Goal: Task Accomplishment & Management: Complete application form

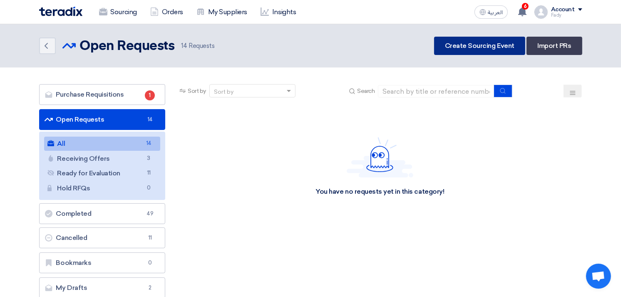
click at [489, 51] on link "Create Sourcing Event" at bounding box center [479, 46] width 91 height 18
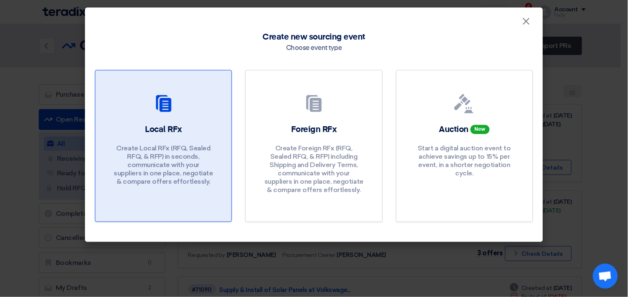
click at [167, 114] on div at bounding box center [163, 105] width 116 height 23
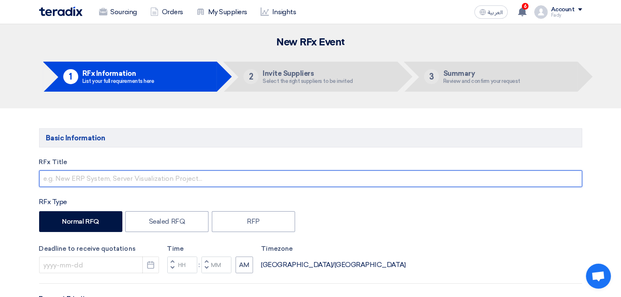
click at [133, 177] on input "text" at bounding box center [311, 178] width 544 height 17
type input "j"
type input "توريد مستلزمات سباكة"
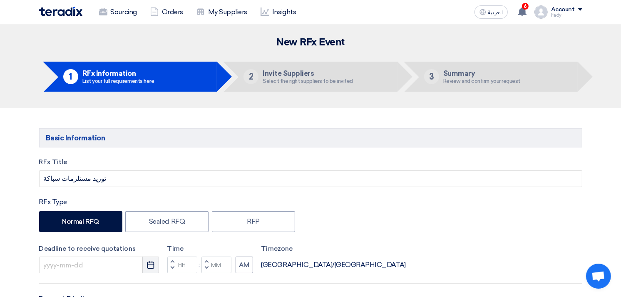
click at [157, 264] on button "Pick a date" at bounding box center [150, 265] width 17 height 17
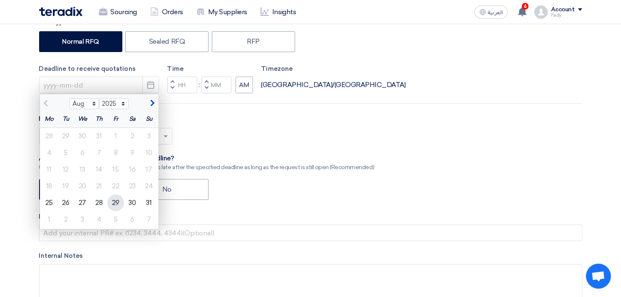
scroll to position [185, 0]
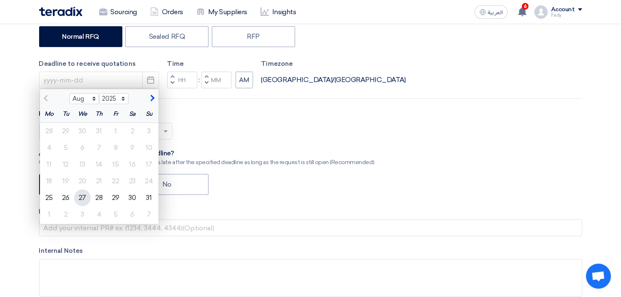
click at [82, 197] on div "27" at bounding box center [82, 198] width 17 height 17
type input "[DATE]"
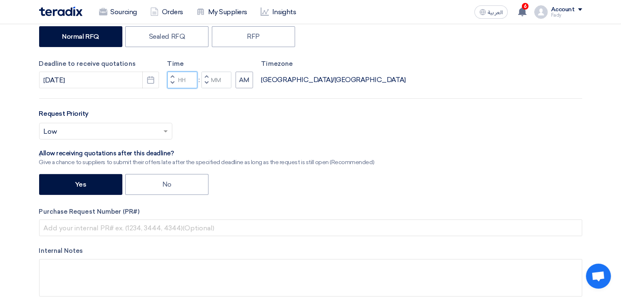
click at [184, 84] on input "Hours" at bounding box center [182, 80] width 30 height 17
click at [182, 80] on input "05" at bounding box center [182, 80] width 30 height 17
type input "3"
type input "03"
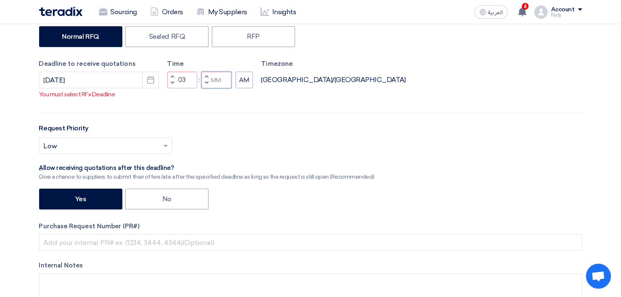
click at [218, 81] on input "Minutes" at bounding box center [217, 80] width 30 height 17
type input "00"
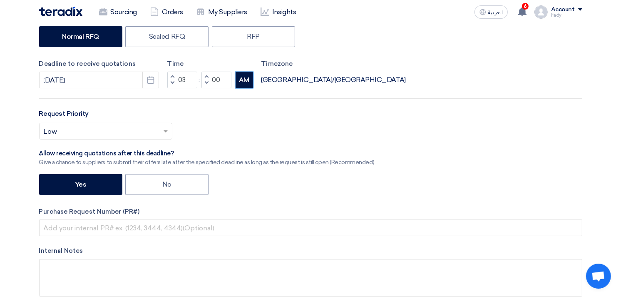
click at [245, 79] on button "AM" at bounding box center [244, 80] width 17 height 17
click at [126, 130] on input "text" at bounding box center [102, 132] width 116 height 14
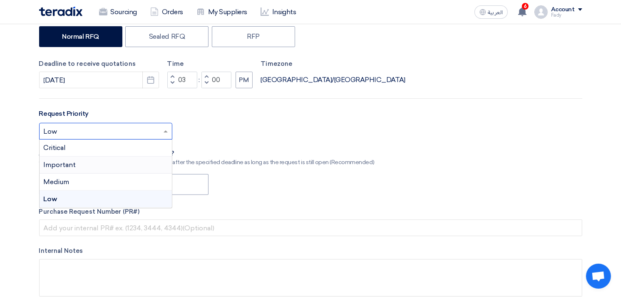
click at [79, 163] on div "Important" at bounding box center [106, 165] width 132 height 17
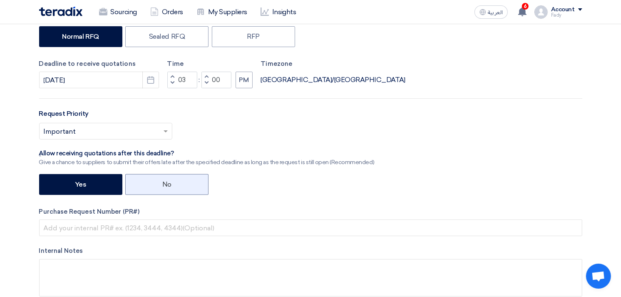
click at [175, 189] on label "No" at bounding box center [166, 184] width 83 height 21
click at [168, 187] on input "No" at bounding box center [164, 183] width 5 height 5
radio input "true"
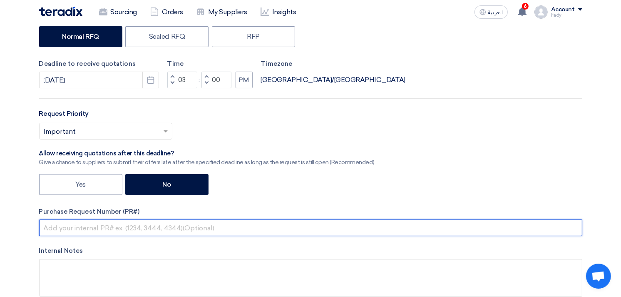
click at [164, 227] on input "text" at bounding box center [311, 228] width 544 height 17
click at [128, 229] on input "text" at bounding box center [311, 228] width 544 height 17
paste input "KAYAN-PR-754-2025"
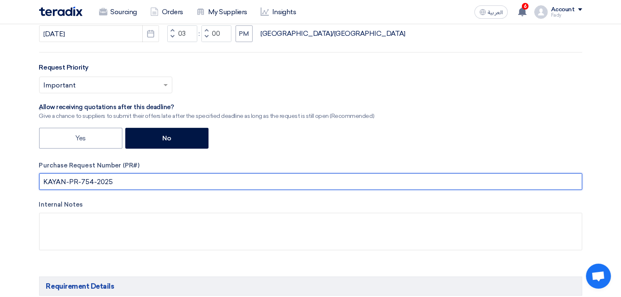
scroll to position [324, 0]
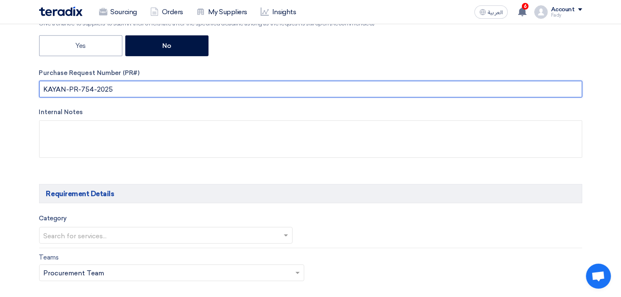
type input "KAYAN-PR-754-2025"
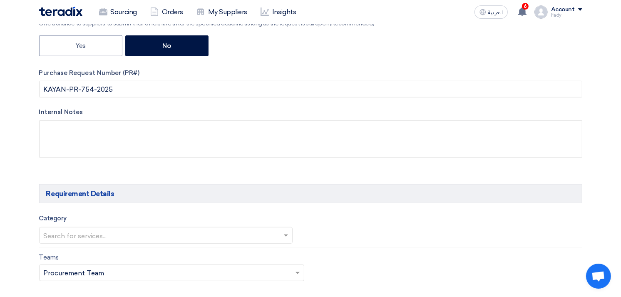
click at [110, 229] on div at bounding box center [166, 236] width 253 height 14
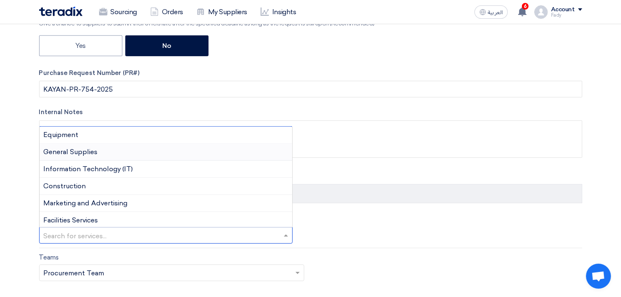
click at [105, 153] on div "General Supplies" at bounding box center [166, 152] width 253 height 17
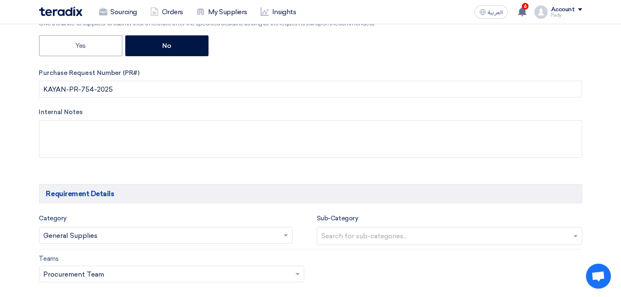
click at [430, 240] on input "text" at bounding box center [451, 237] width 259 height 14
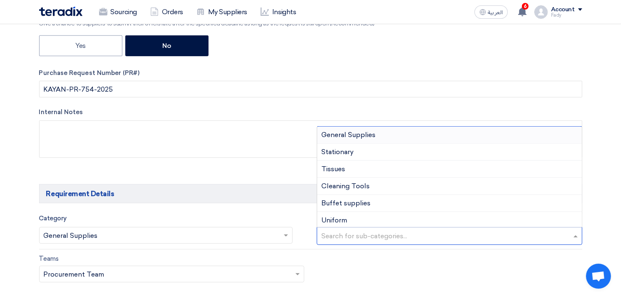
click at [352, 135] on span "General Supplies" at bounding box center [349, 135] width 54 height 8
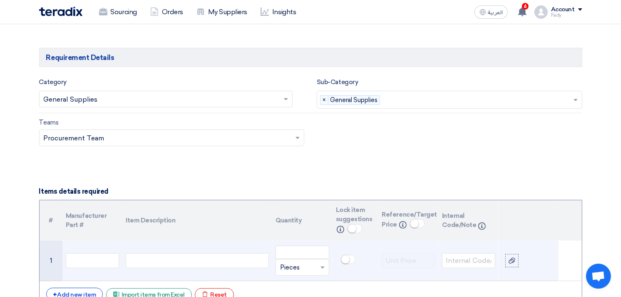
scroll to position [555, 0]
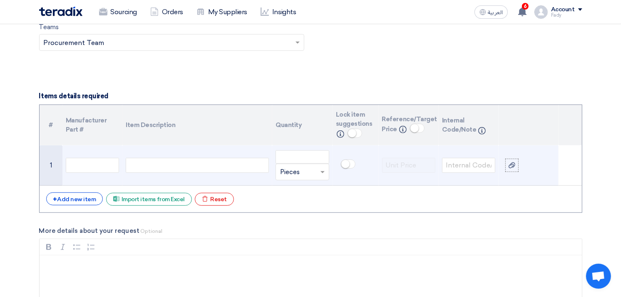
click at [234, 161] on div at bounding box center [197, 165] width 143 height 15
paste div
click at [309, 152] on input "number" at bounding box center [302, 156] width 53 height 13
drag, startPoint x: 294, startPoint y: 151, endPoint x: 257, endPoint y: 156, distance: 37.4
click at [257, 156] on tr "1 لفة خرطوم نص بوصة PVC شفاف بخيط كما بالمرفق 1 Unit × Pieces" at bounding box center [311, 165] width 543 height 40
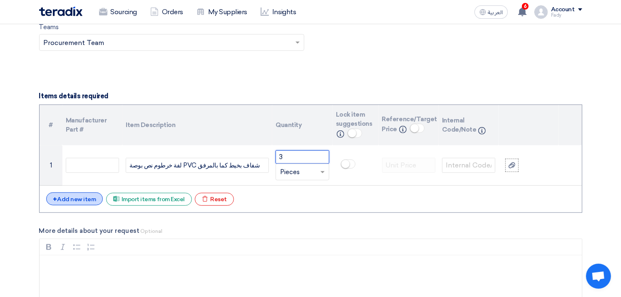
type input "3"
click at [80, 198] on div "+ Add new item" at bounding box center [74, 198] width 57 height 13
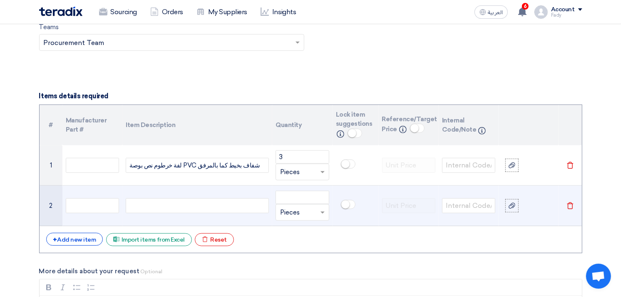
click at [169, 210] on div at bounding box center [197, 205] width 143 height 15
paste div
click at [294, 201] on input "number" at bounding box center [302, 197] width 53 height 13
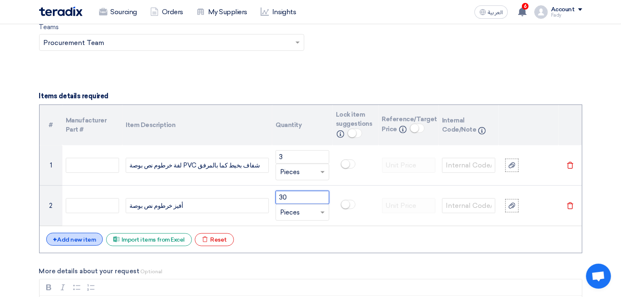
type input "30"
click at [64, 240] on div "+ Add new item" at bounding box center [74, 239] width 57 height 13
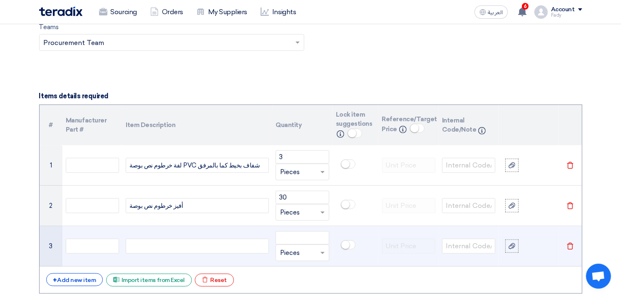
click at [196, 240] on div at bounding box center [197, 246] width 143 height 15
paste div
click at [302, 242] on input "number" at bounding box center [302, 237] width 53 height 13
type input "5"
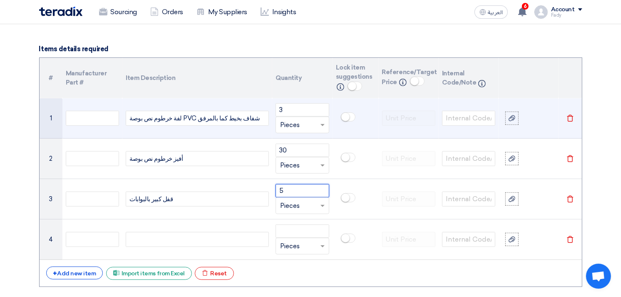
scroll to position [648, 0]
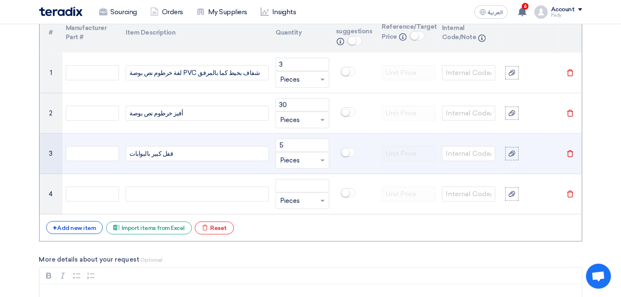
click at [143, 153] on div "قفل كبير بالبوابات" at bounding box center [197, 153] width 143 height 15
click at [143, 154] on div "قفل كبير بالبوابات" at bounding box center [197, 153] width 143 height 15
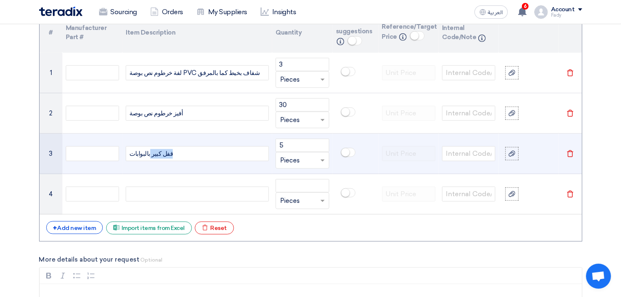
click at [143, 154] on div "قفل كبير بالبوابات" at bounding box center [197, 153] width 143 height 15
drag, startPoint x: 177, startPoint y: 156, endPoint x: 50, endPoint y: 139, distance: 128.6
click at [50, 139] on tr "3 قفل كبير بالبوابات 5 Unit × Pieces [GEOGRAPHIC_DATA]" at bounding box center [311, 154] width 543 height 40
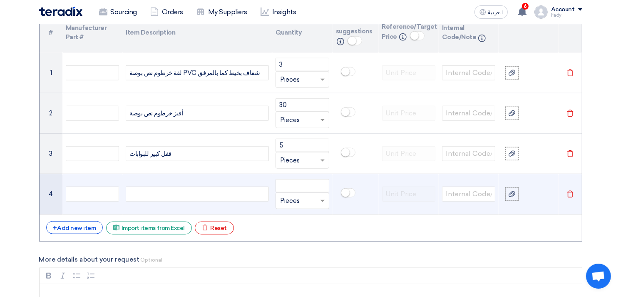
click at [177, 190] on div at bounding box center [197, 194] width 143 height 15
paste div
click at [286, 187] on input "number" at bounding box center [302, 185] width 53 height 13
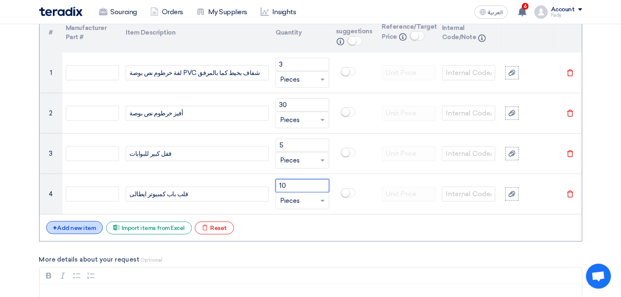
type input "10"
click at [81, 224] on div "+ Add new item" at bounding box center [74, 227] width 57 height 13
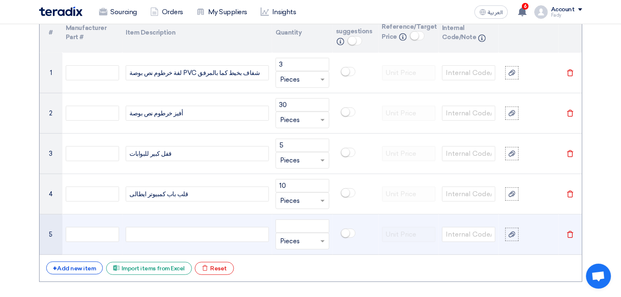
click at [169, 232] on div at bounding box center [197, 234] width 143 height 15
paste div
click at [294, 225] on input "number" at bounding box center [302, 226] width 53 height 13
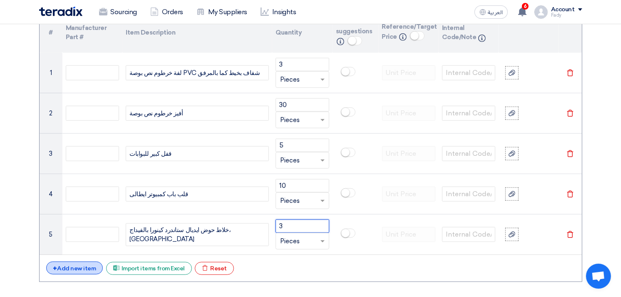
type input "3"
click at [82, 270] on div "+ Add new item" at bounding box center [74, 268] width 57 height 13
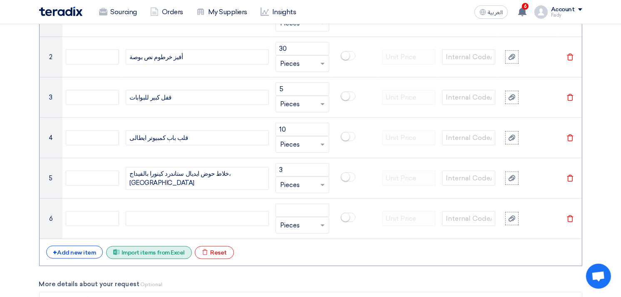
scroll to position [786, 0]
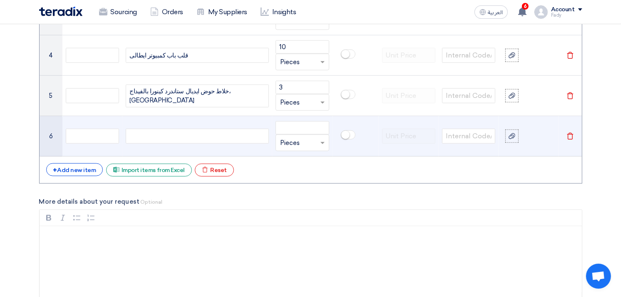
click at [171, 130] on div at bounding box center [197, 136] width 143 height 15
paste div
click at [293, 128] on input "number" at bounding box center [302, 127] width 53 height 13
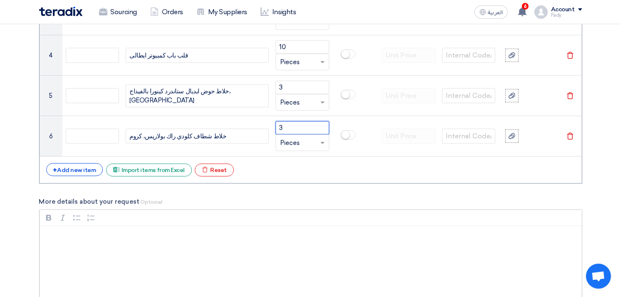
type input "3"
click at [335, 236] on p "Rich Text Editor, main" at bounding box center [314, 237] width 529 height 10
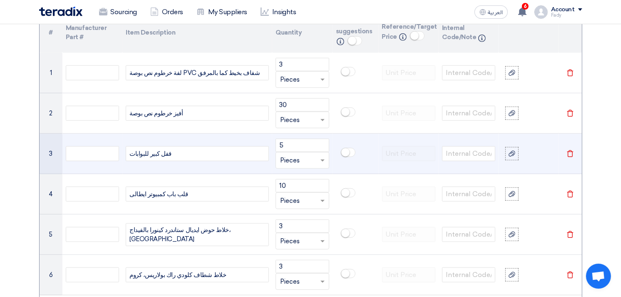
scroll to position [555, 0]
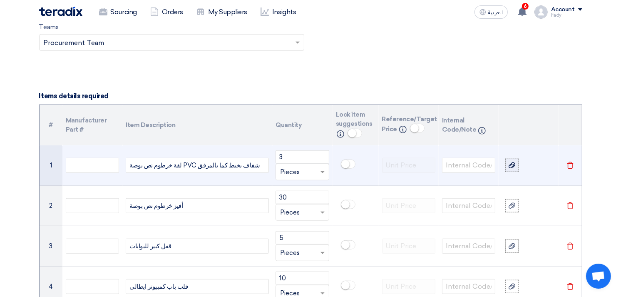
click at [516, 163] on label at bounding box center [512, 165] width 13 height 13
click at [0, 0] on input "file" at bounding box center [0, 0] width 0 height 0
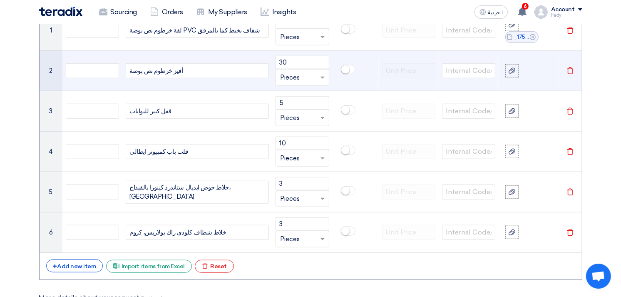
scroll to position [694, 0]
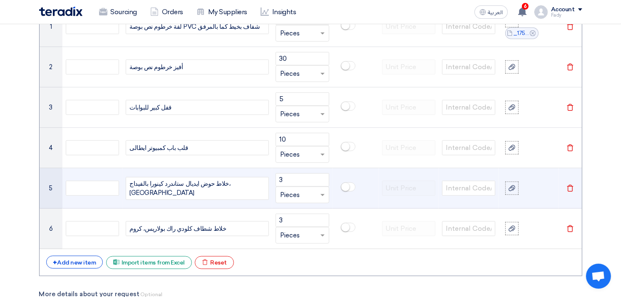
click at [235, 187] on div "خلاط حوض ايديال ستاندرد كينورا بالفيداج، [GEOGRAPHIC_DATA]" at bounding box center [197, 188] width 143 height 23
click at [154, 189] on div "خلاط حوض ايديال ستاندرد كينورا بالفيداج، كروم مرفق صورة" at bounding box center [198, 188] width 136 height 19
click at [129, 187] on div "خلاط حوض ايديال ستاندرد كينورا بالفيداج، كروم (مرفق صورة" at bounding box center [197, 188] width 143 height 23
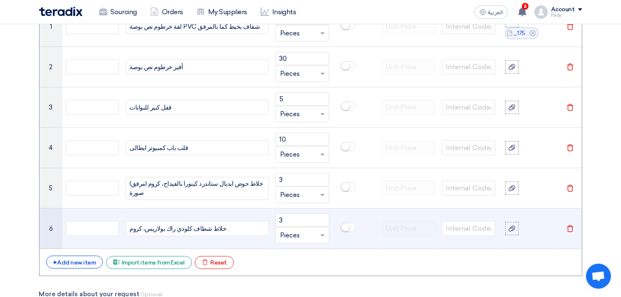
click at [226, 231] on div "خلاط شطاف كلودي راك بولاريس، كروم" at bounding box center [197, 228] width 143 height 15
click at [511, 231] on icon at bounding box center [512, 228] width 7 height 7
click at [0, 0] on input "file" at bounding box center [0, 0] width 0 height 0
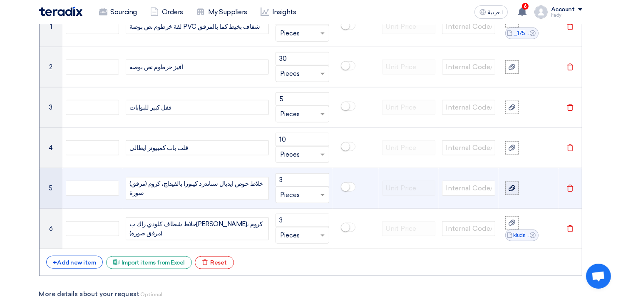
click at [514, 185] on div at bounding box center [512, 189] width 8 height 10
click at [0, 0] on input "file" at bounding box center [0, 0] width 0 height 0
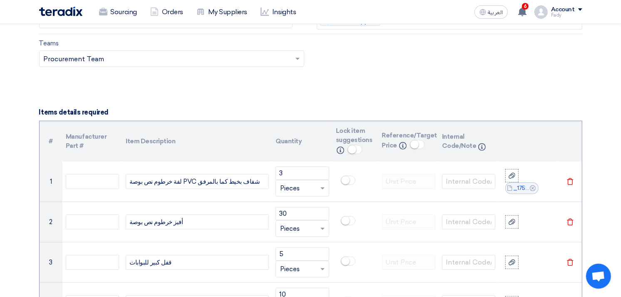
scroll to position [555, 0]
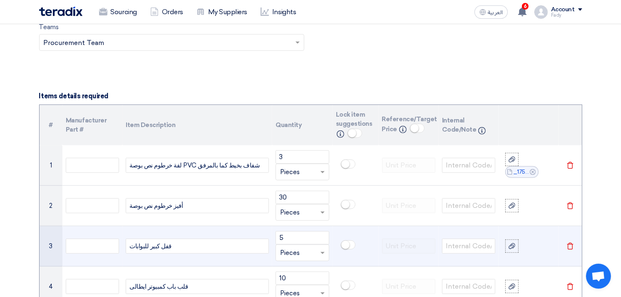
click at [179, 246] on div "قفل كبير للبوابات" at bounding box center [197, 246] width 143 height 15
click at [513, 244] on icon at bounding box center [512, 246] width 7 height 7
click at [0, 0] on input "file" at bounding box center [0, 0] width 0 height 0
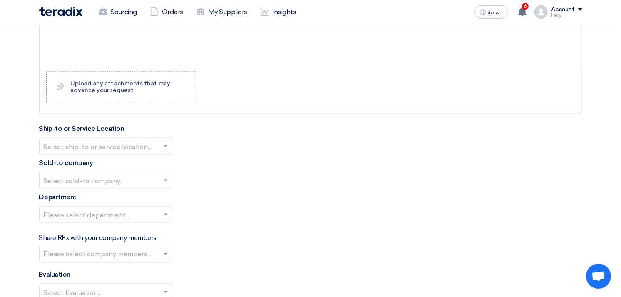
scroll to position [1018, 0]
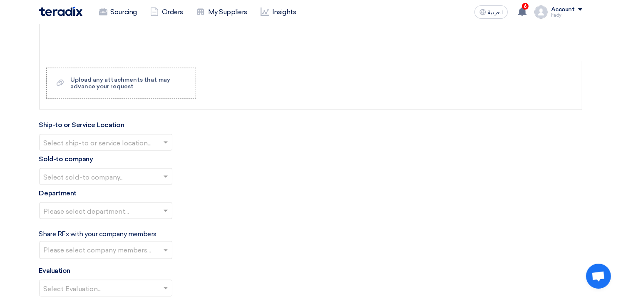
click at [105, 145] on input "text" at bounding box center [102, 144] width 116 height 14
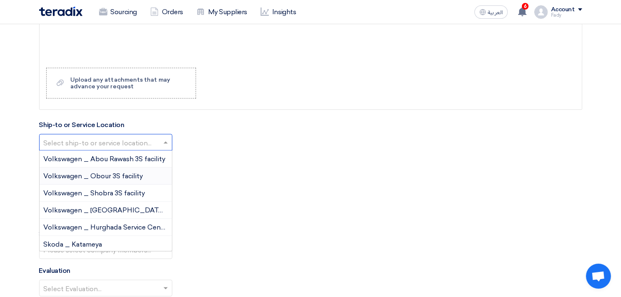
click at [98, 177] on span "Volkswagen _ Obour 3S facility" at bounding box center [94, 176] width 100 height 8
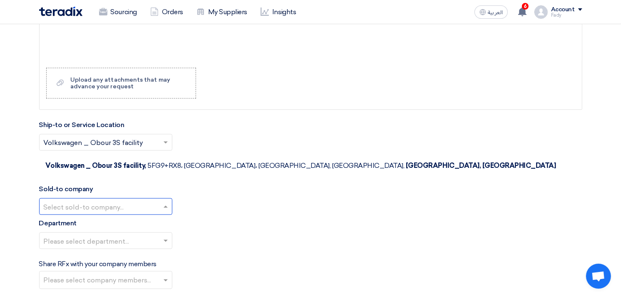
click at [101, 201] on input "text" at bounding box center [102, 208] width 116 height 14
click at [104, 236] on span "Egyptian Automotive and Trading Company" at bounding box center [113, 240] width 139 height 8
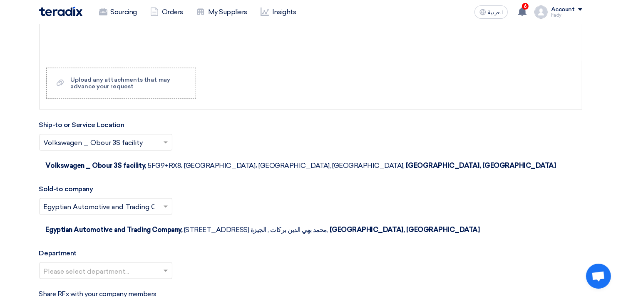
click at [106, 265] on input "text" at bounding box center [102, 272] width 116 height 14
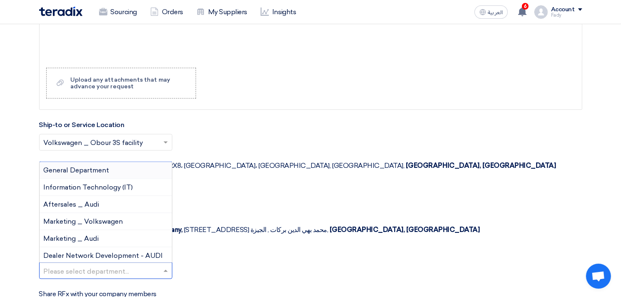
click at [85, 166] on span "General Department" at bounding box center [77, 170] width 66 height 8
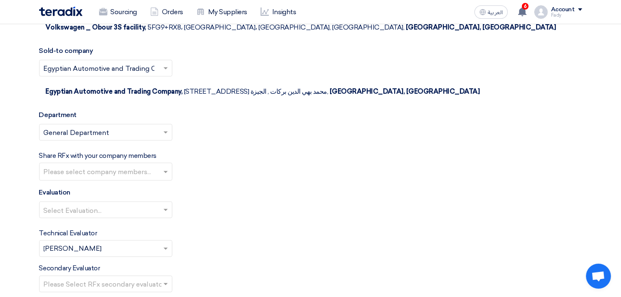
scroll to position [1157, 0]
click at [99, 204] on input "text" at bounding box center [102, 211] width 116 height 14
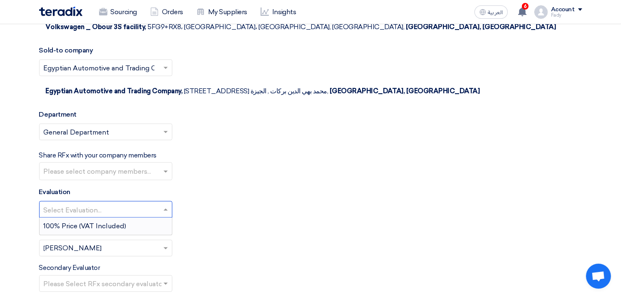
click at [95, 222] on span "100% Price (VAT Included)" at bounding box center [85, 226] width 83 height 8
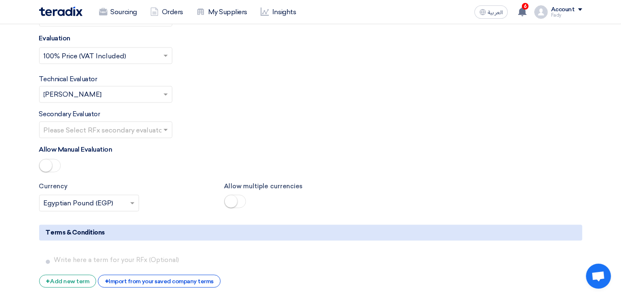
scroll to position [1342, 0]
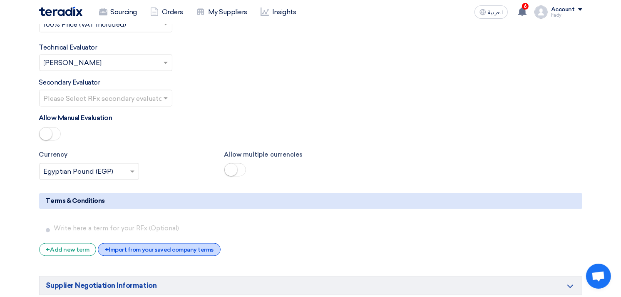
click at [163, 243] on div "+ Import from your saved company terms" at bounding box center [159, 249] width 123 height 13
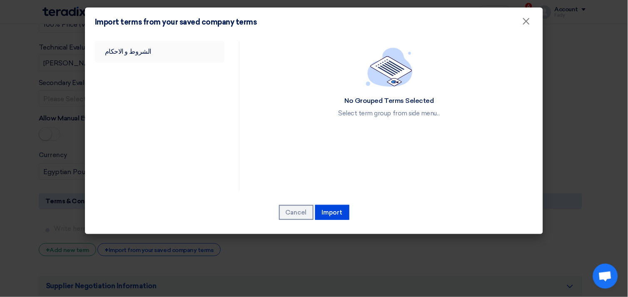
click at [124, 51] on link "الشروط و الاحكام" at bounding box center [160, 52] width 130 height 22
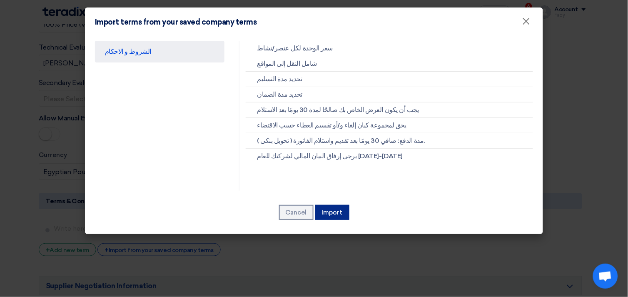
click at [345, 209] on button "Import" at bounding box center [332, 212] width 34 height 15
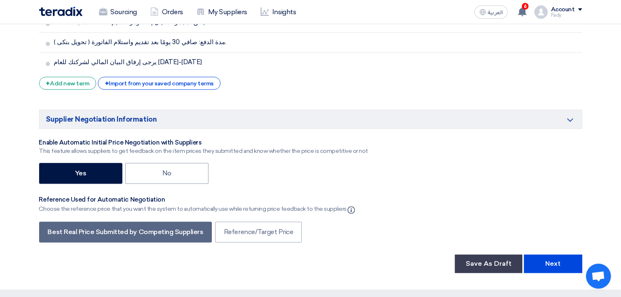
scroll to position [1712, 0]
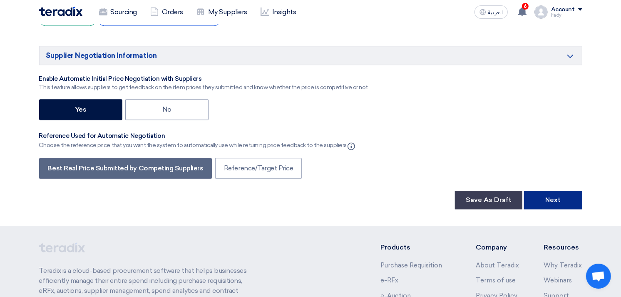
click at [557, 191] on button "Next" at bounding box center [553, 200] width 58 height 18
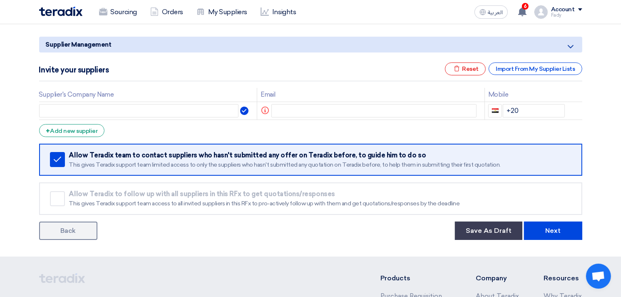
scroll to position [92, 0]
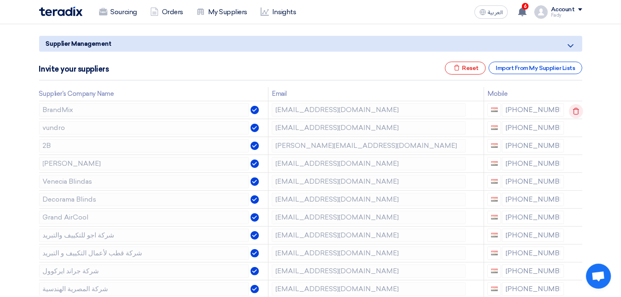
click at [577, 109] on icon at bounding box center [576, 111] width 14 height 14
click at [574, 132] on use at bounding box center [576, 128] width 6 height 7
click at [0, 0] on use at bounding box center [0, 0] width 0 height 0
click at [574, 132] on use at bounding box center [576, 128] width 6 height 7
click at [0, 0] on use at bounding box center [0, 0] width 0 height 0
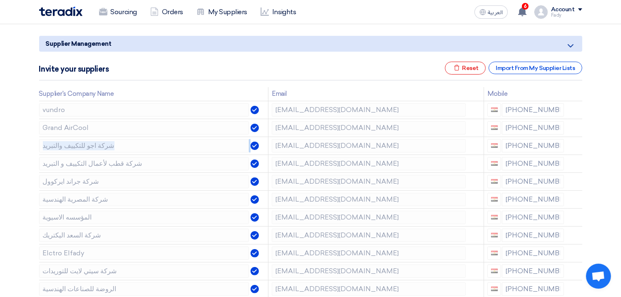
click at [0, 0] on use at bounding box center [0, 0] width 0 height 0
click at [574, 132] on td at bounding box center [575, 128] width 15 height 18
click at [574, 132] on use at bounding box center [576, 128] width 6 height 7
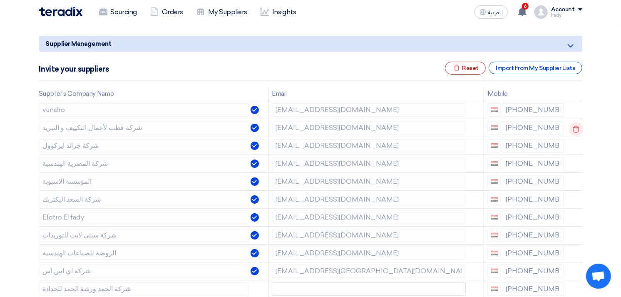
click at [576, 129] on icon at bounding box center [576, 129] width 14 height 14
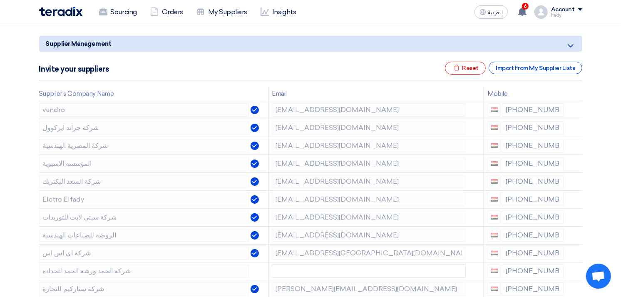
click at [0, 0] on icon at bounding box center [0, 0] width 0 height 0
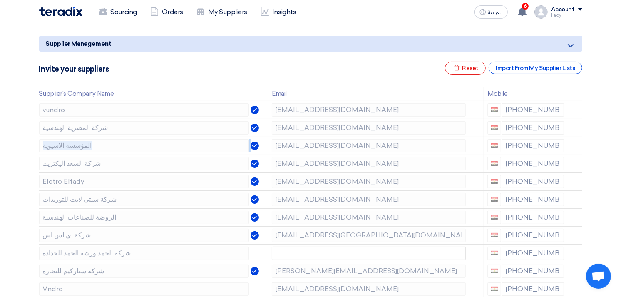
click at [0, 0] on icon at bounding box center [0, 0] width 0 height 0
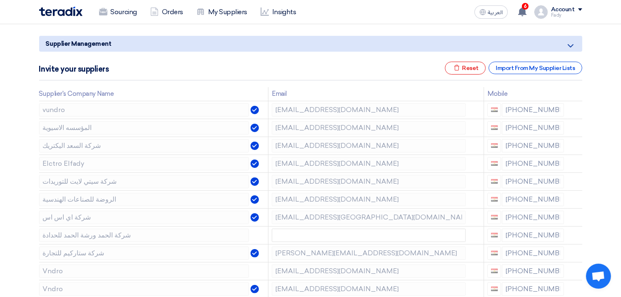
drag, startPoint x: 576, startPoint y: 129, endPoint x: 605, endPoint y: 141, distance: 31.0
click at [0, 0] on use at bounding box center [0, 0] width 0 height 0
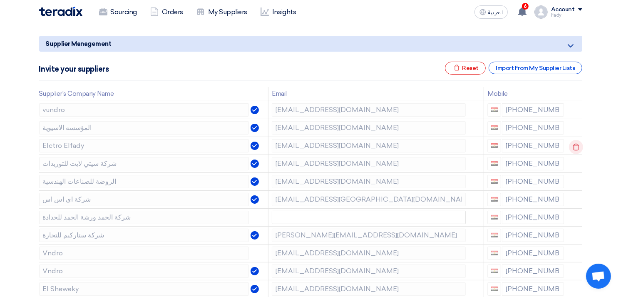
click at [576, 143] on use at bounding box center [576, 146] width 6 height 7
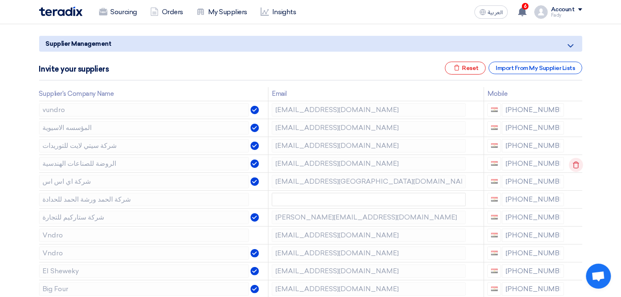
click at [576, 163] on icon at bounding box center [576, 165] width 14 height 14
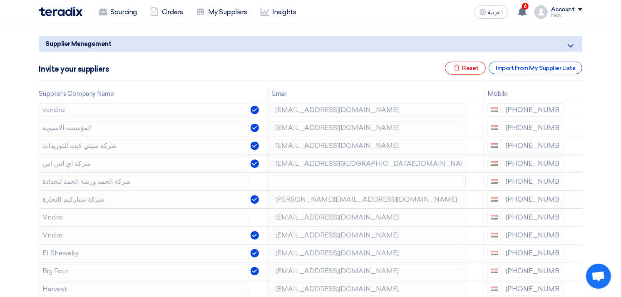
click at [0, 0] on icon at bounding box center [0, 0] width 0 height 0
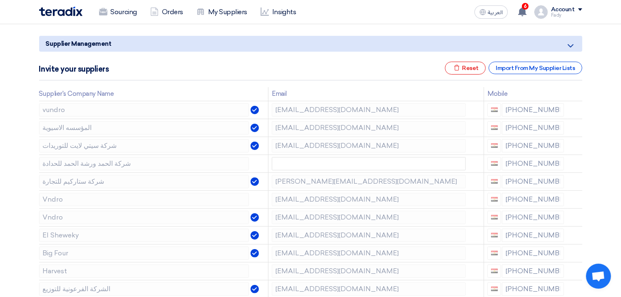
click at [0, 0] on icon at bounding box center [0, 0] width 0 height 0
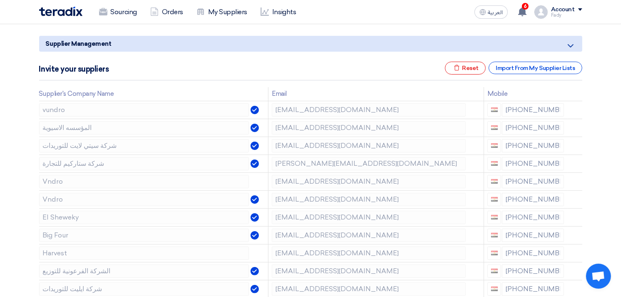
click at [0, 0] on icon at bounding box center [0, 0] width 0 height 0
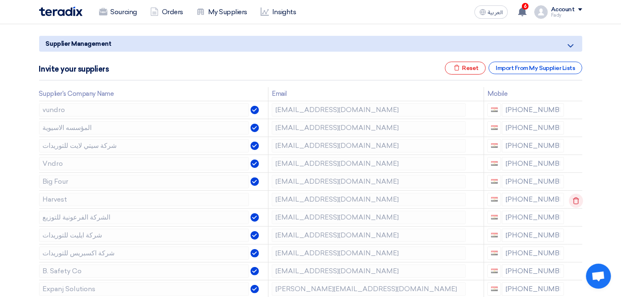
click at [569, 196] on icon at bounding box center [576, 201] width 14 height 14
click at [574, 196] on icon at bounding box center [576, 201] width 14 height 14
click at [573, 217] on use at bounding box center [576, 218] width 6 height 7
click at [0, 0] on use at bounding box center [0, 0] width 0 height 0
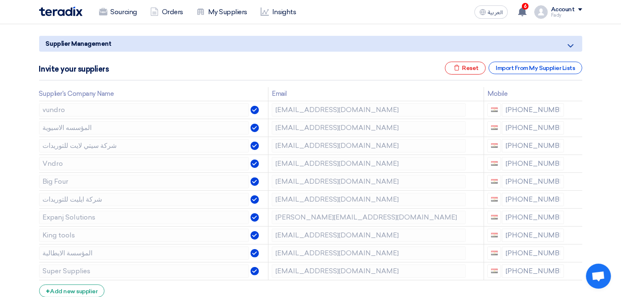
click at [0, 0] on use at bounding box center [0, 0] width 0 height 0
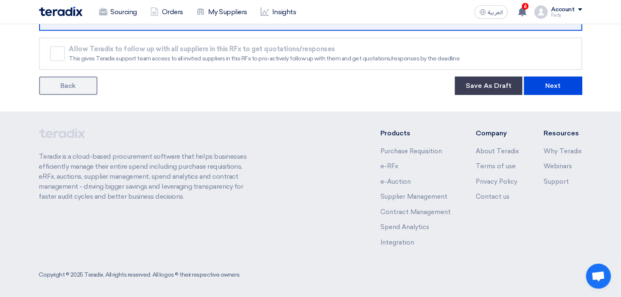
scroll to position [380, 0]
click at [549, 82] on button "Next" at bounding box center [553, 85] width 58 height 18
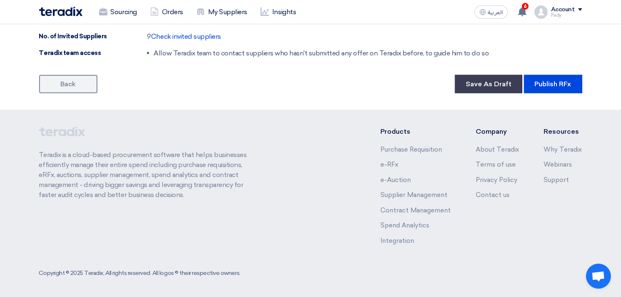
scroll to position [841, 0]
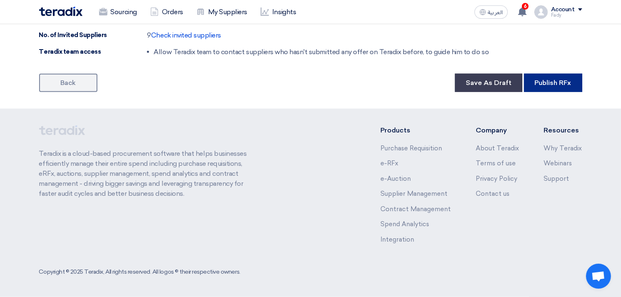
click at [568, 78] on button "Publish RFx" at bounding box center [553, 83] width 58 height 18
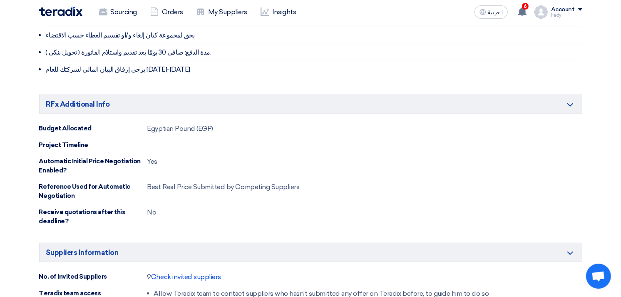
scroll to position [748, 0]
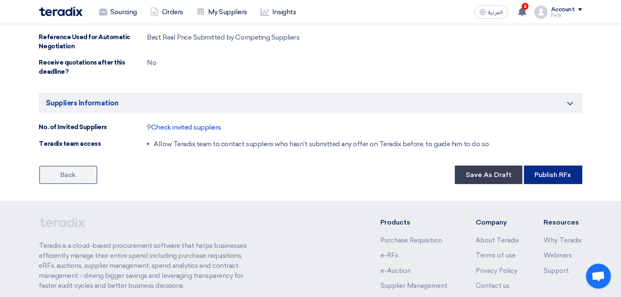
click at [549, 176] on button "Publish RFx" at bounding box center [553, 175] width 58 height 18
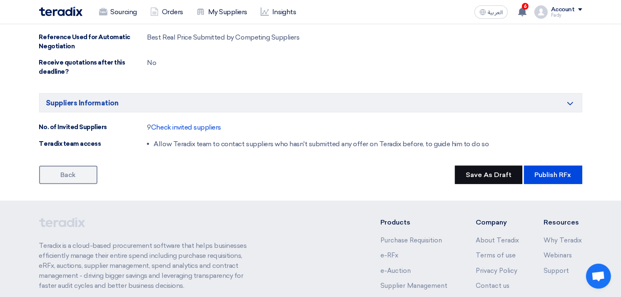
click at [488, 175] on button "Save As Draft" at bounding box center [488, 175] width 67 height 18
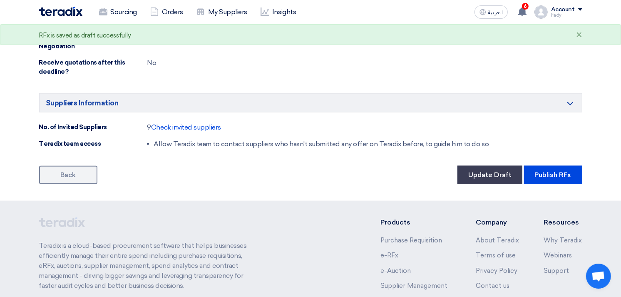
click at [46, 5] on div "Sourcing Orders My Suppliers Insights" at bounding box center [202, 12] width 326 height 18
click at [71, 16] on div "Sourcing Orders My Suppliers Insights" at bounding box center [202, 12] width 326 height 18
click at [68, 12] on img at bounding box center [60, 12] width 43 height 10
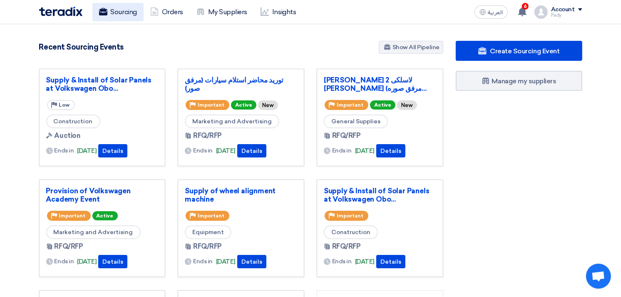
click at [132, 7] on link "Sourcing" at bounding box center [117, 12] width 51 height 18
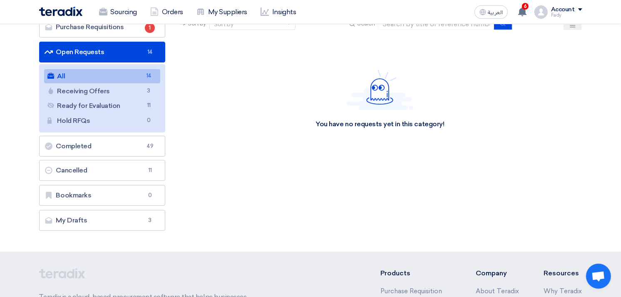
scroll to position [139, 0]
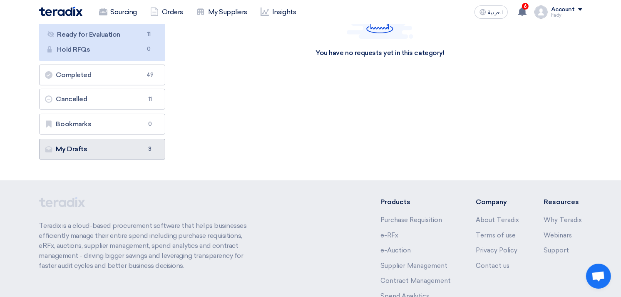
click at [94, 142] on link "My Drafts My Drafts 3" at bounding box center [102, 149] width 127 height 21
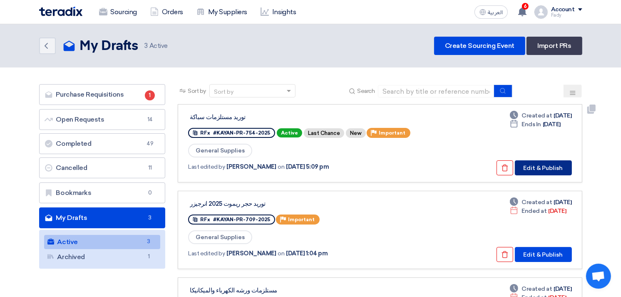
click at [538, 167] on button "Edit & Publish" at bounding box center [543, 167] width 57 height 15
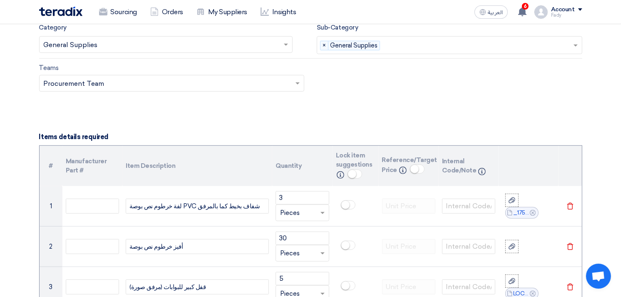
scroll to position [509, 0]
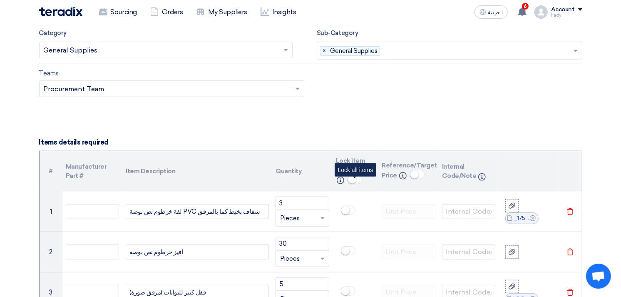
click at [352, 182] on small at bounding box center [352, 179] width 8 height 8
click at [359, 177] on small at bounding box center [358, 179] width 8 height 8
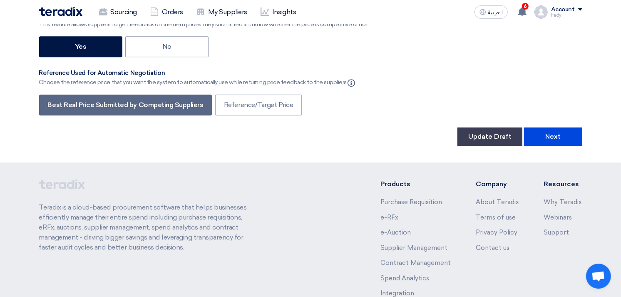
scroll to position [1789, 0]
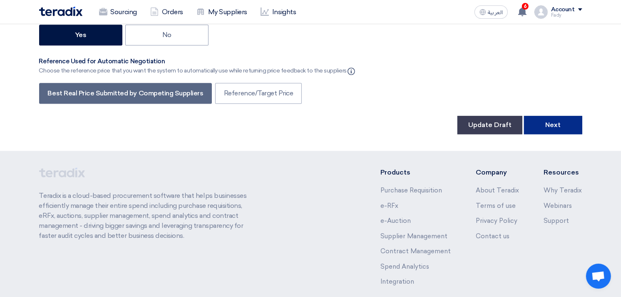
click at [543, 116] on button "Next" at bounding box center [553, 125] width 58 height 18
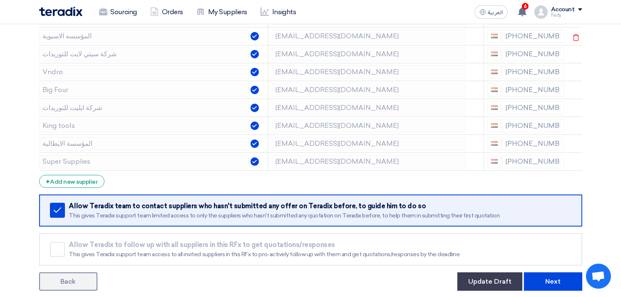
scroll to position [185, 0]
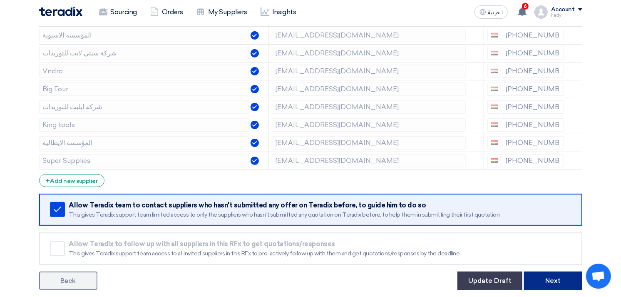
click at [541, 279] on button "Next" at bounding box center [553, 281] width 58 height 18
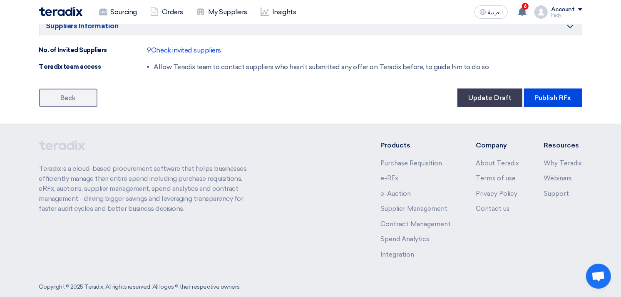
scroll to position [841, 0]
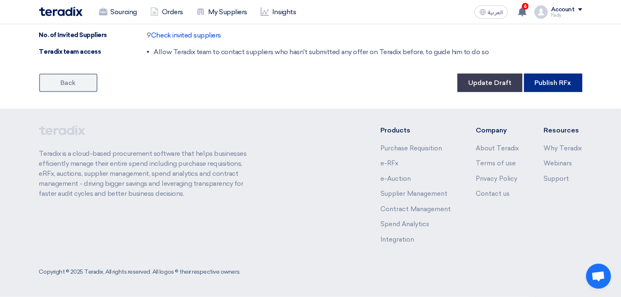
click at [547, 85] on button "Publish RFx" at bounding box center [553, 83] width 58 height 18
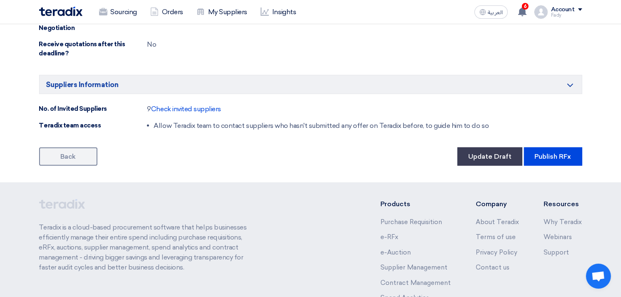
scroll to position [794, 0]
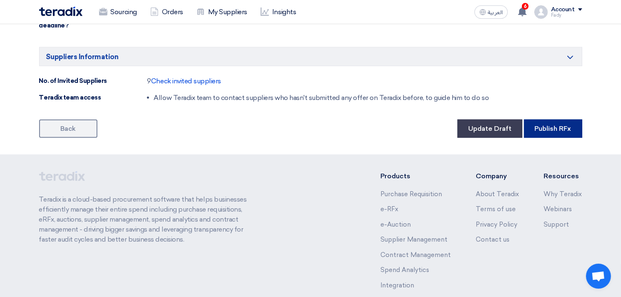
click at [561, 127] on button "Publish RFx" at bounding box center [553, 129] width 58 height 18
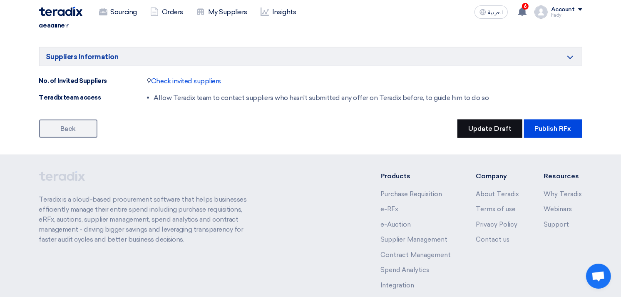
click at [486, 125] on button "Update Draft" at bounding box center [490, 129] width 65 height 18
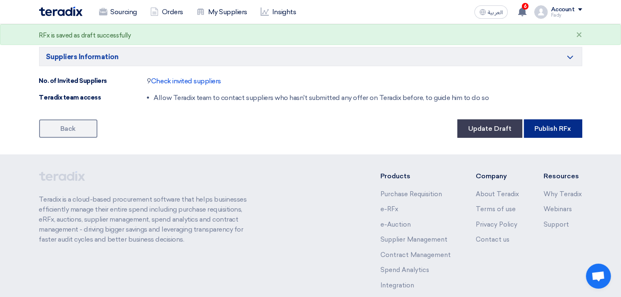
click at [559, 126] on button "Publish RFx" at bounding box center [553, 129] width 58 height 18
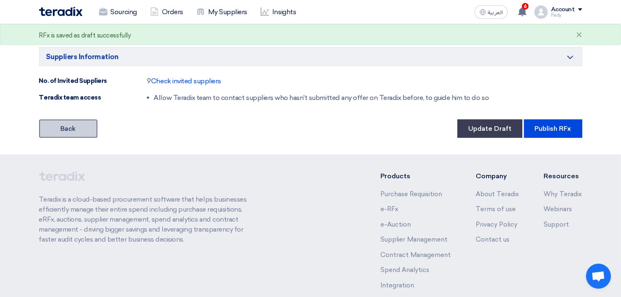
click at [74, 128] on link "Back" at bounding box center [68, 129] width 58 height 18
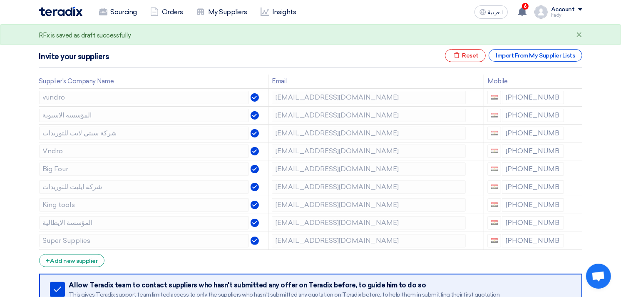
scroll to position [92, 0]
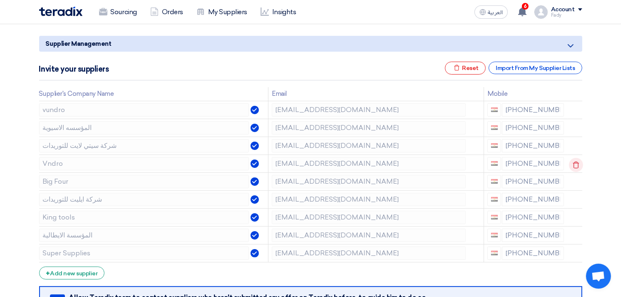
click at [573, 160] on icon at bounding box center [576, 165] width 14 height 14
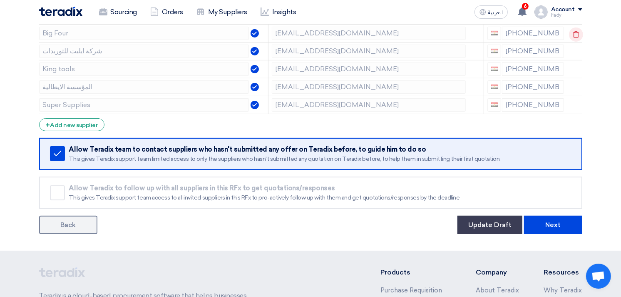
scroll to position [362, 0]
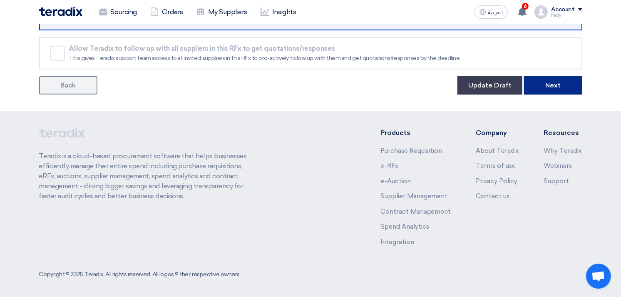
click at [556, 80] on button "Next" at bounding box center [553, 85] width 58 height 18
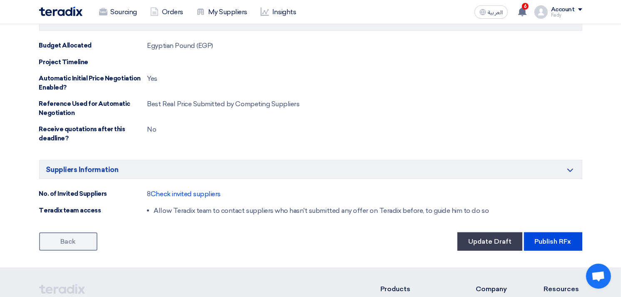
scroll to position [740, 0]
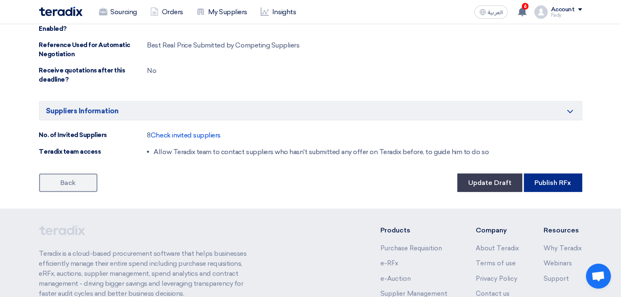
click at [556, 181] on button "Publish RFx" at bounding box center [553, 183] width 58 height 18
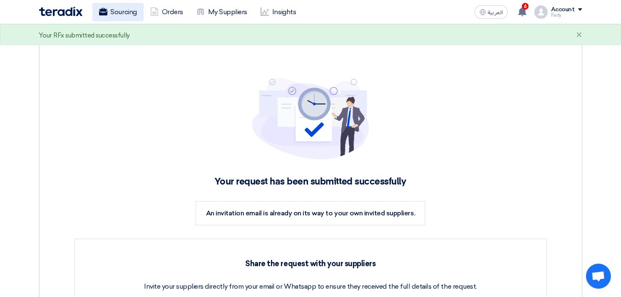
click at [118, 12] on link "Sourcing" at bounding box center [117, 12] width 51 height 18
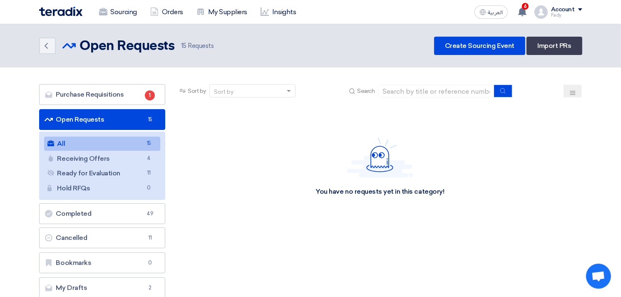
click at [62, 11] on img at bounding box center [60, 12] width 43 height 10
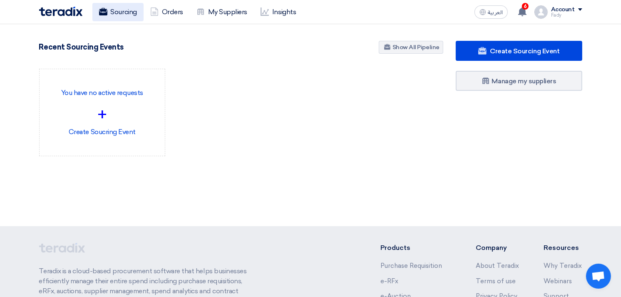
click at [131, 4] on link "Sourcing" at bounding box center [117, 12] width 51 height 18
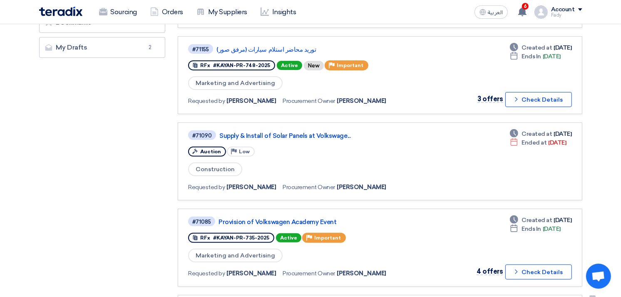
scroll to position [231, 0]
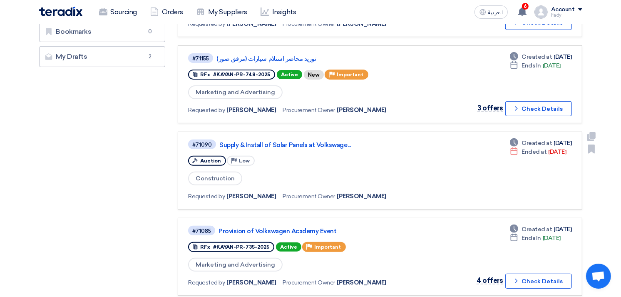
click at [444, 171] on div "#71090 Supply & Install of Solar Panels at Volkswage... Auction Priority Low Co…" at bounding box center [380, 171] width 384 height 64
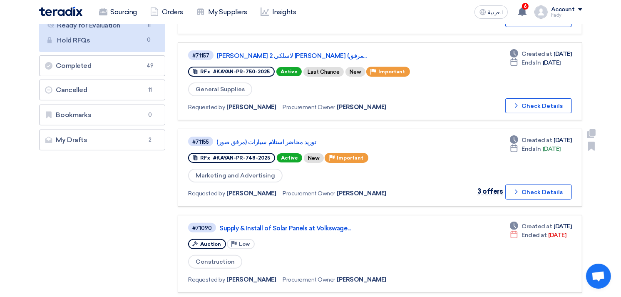
scroll to position [139, 0]
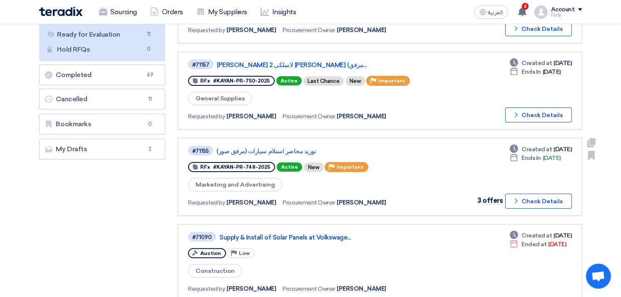
click at [438, 171] on div "#71155 توريد محاضر استلام سيارات (مرفق صور) RFx #KAYAN-PR-748-2025 Active New P…" at bounding box center [380, 177] width 384 height 64
click at [253, 147] on link "توريد محاضر استلام سيارات (مرفق صور)" at bounding box center [321, 150] width 208 height 7
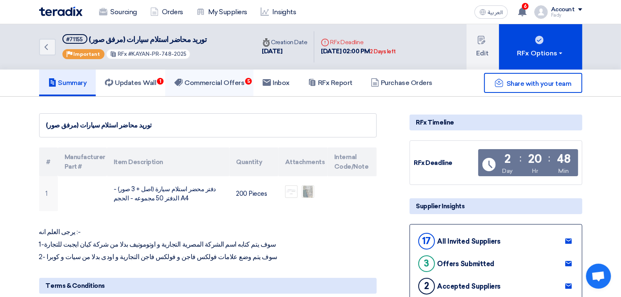
click at [217, 72] on link "Commercial Offers 5" at bounding box center [209, 83] width 88 height 27
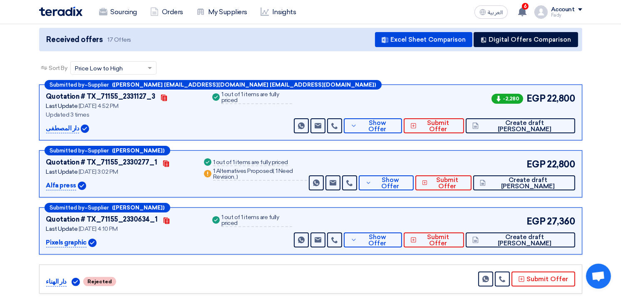
scroll to position [92, 0]
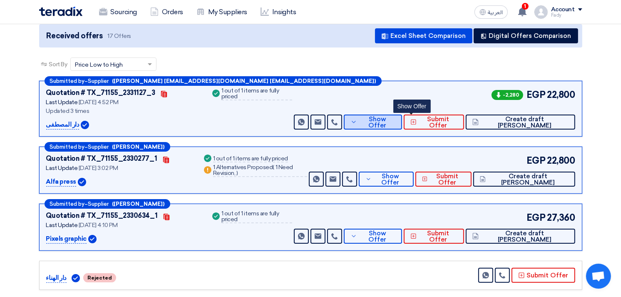
click at [396, 124] on span "Show Offer" at bounding box center [377, 122] width 36 height 12
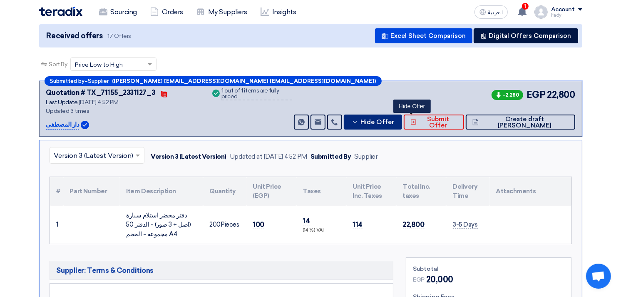
click at [394, 124] on span "Hide Offer" at bounding box center [378, 122] width 34 height 6
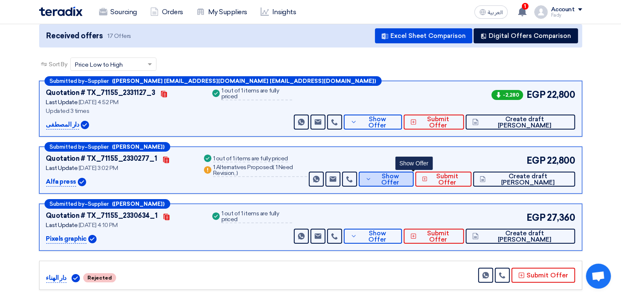
click at [407, 175] on span "Show Offer" at bounding box center [390, 179] width 33 height 12
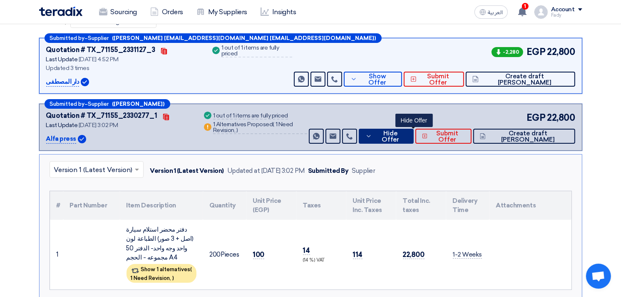
scroll to position [185, 0]
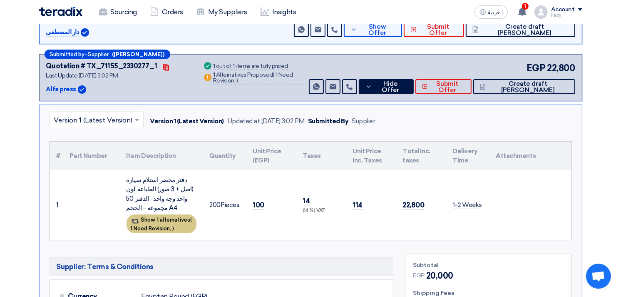
click at [170, 222] on div "Show 1 alternatives ( 1 Need Revision, )" at bounding box center [162, 224] width 70 height 19
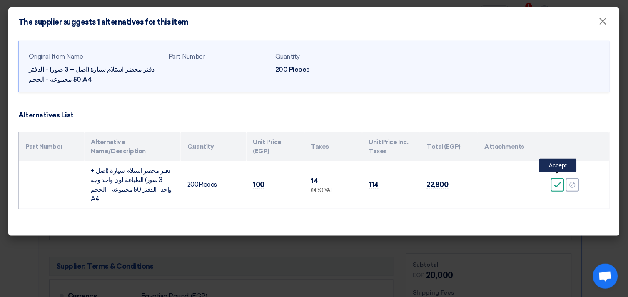
click at [556, 181] on icon "Accept" at bounding box center [557, 184] width 7 height 7
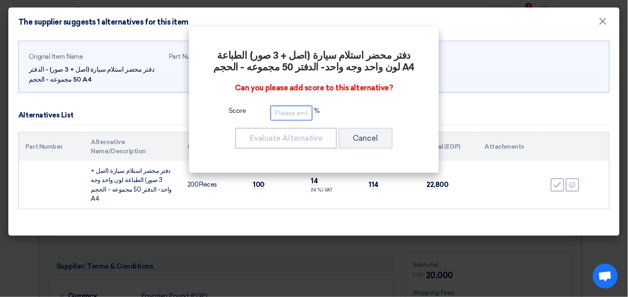
click at [284, 115] on input "number" at bounding box center [292, 113] width 42 height 15
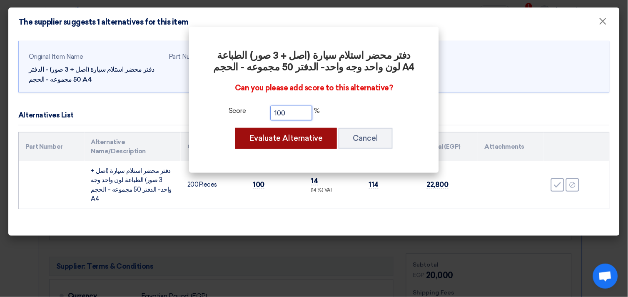
type input "100"
click at [298, 133] on button "Evaluate Alternative" at bounding box center [286, 138] width 102 height 21
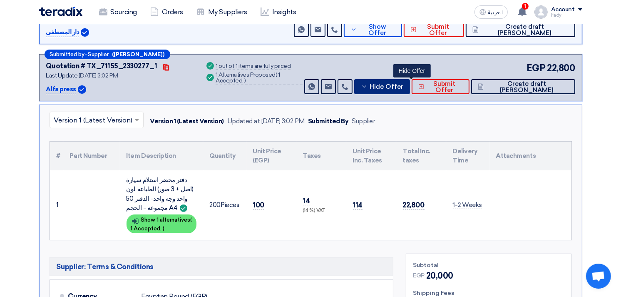
click at [404, 84] on span "Hide Offer" at bounding box center [387, 87] width 34 height 6
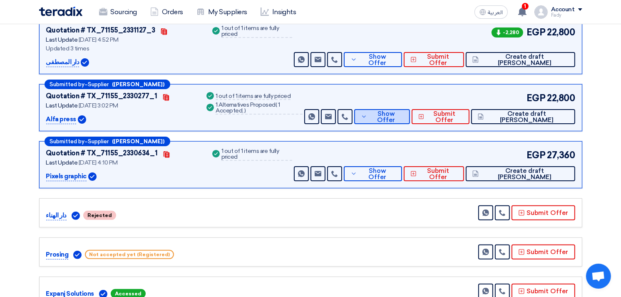
scroll to position [139, 0]
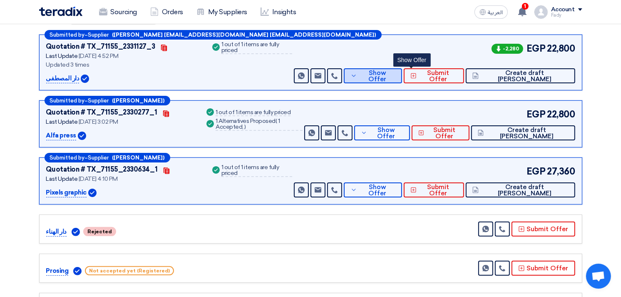
click at [396, 76] on span "Show Offer" at bounding box center [377, 76] width 36 height 12
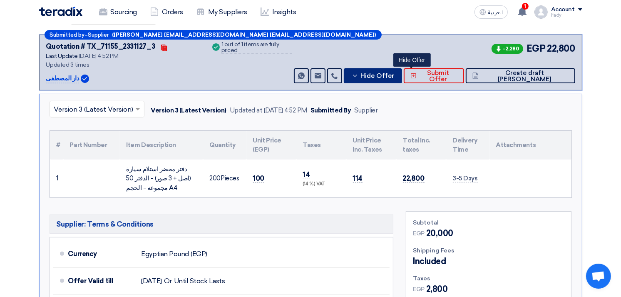
click at [394, 76] on span "Hide Offer" at bounding box center [378, 76] width 34 height 6
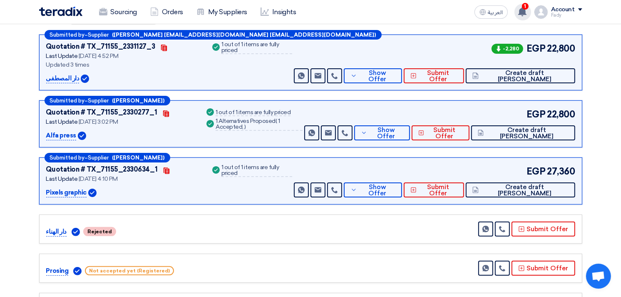
click at [521, 13] on icon at bounding box center [522, 11] width 9 height 9
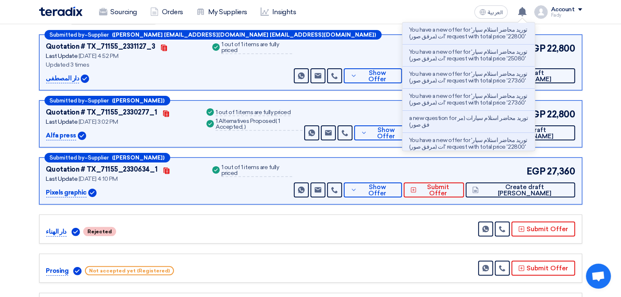
click at [461, 37] on p "You have a new offer for 'توريد محاضر استلام سيارات (مرفق صور)' request with to…" at bounding box center [468, 33] width 119 height 13
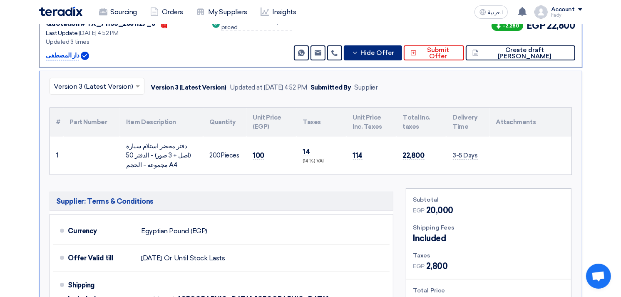
click at [425, 211] on div "× Version 3 (Latest Version) Version 3 (Latest Version) Updated at [DATE] 4:52 …" at bounding box center [311, 228] width 544 height 315
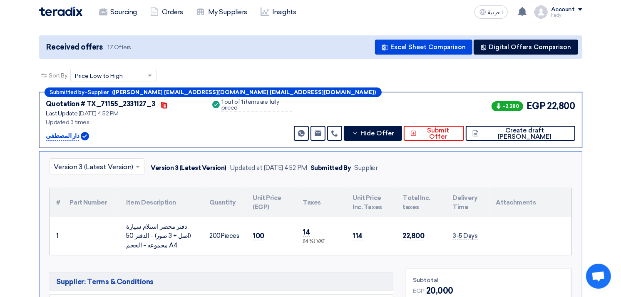
scroll to position [80, 0]
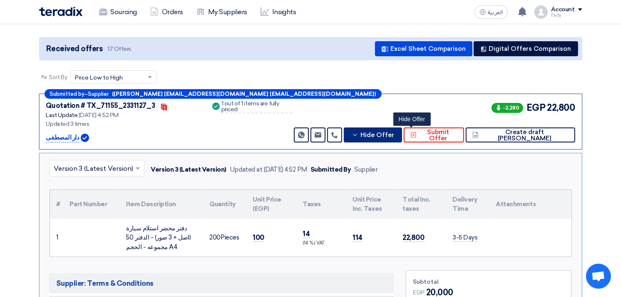
click at [394, 132] on span "Hide Offer" at bounding box center [378, 135] width 34 height 6
